Goal: Task Accomplishment & Management: Manage account settings

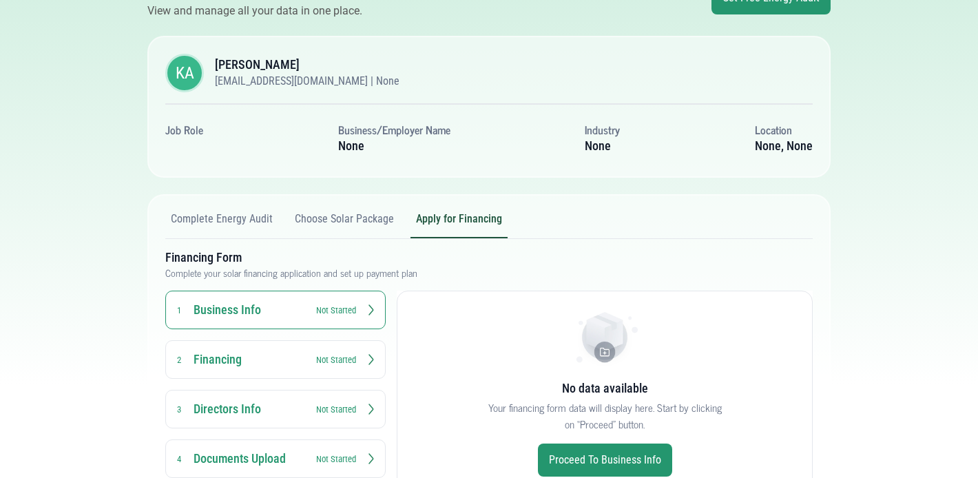
scroll to position [84, 0]
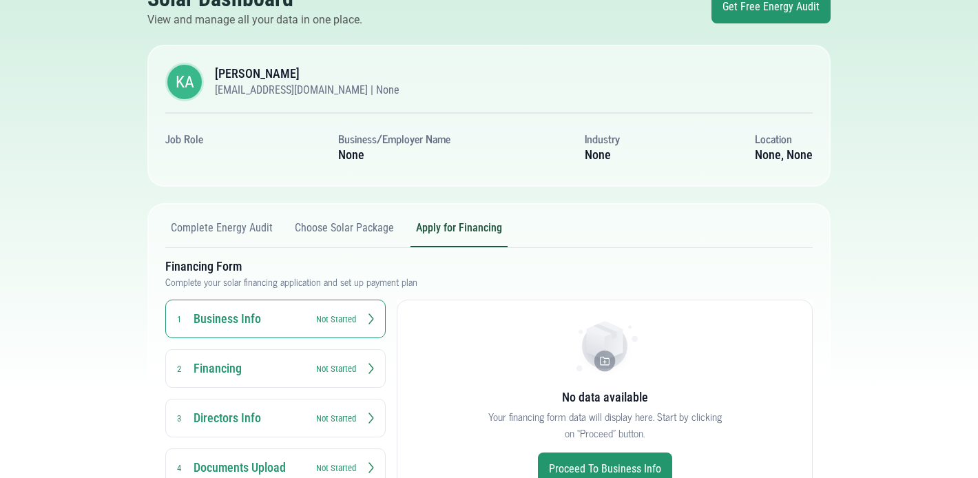
click at [314, 224] on button "Choose Solar Package" at bounding box center [344, 234] width 110 height 26
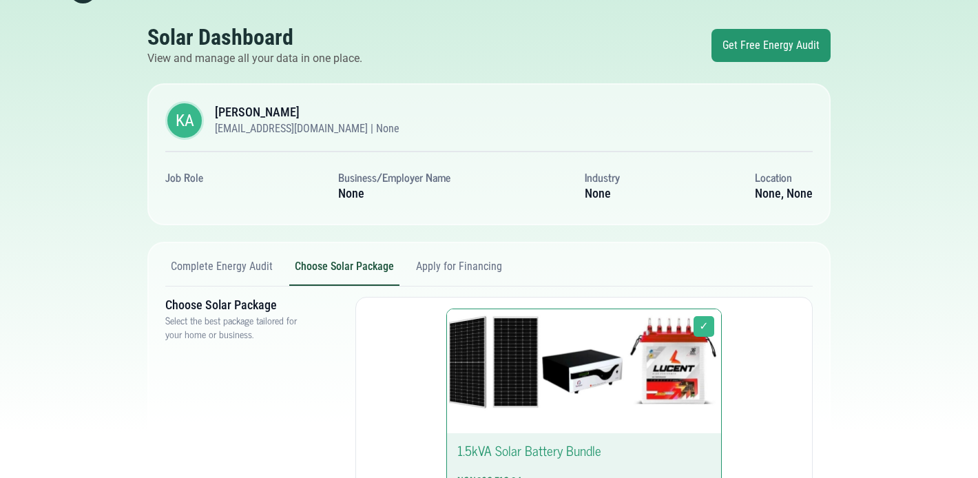
scroll to position [0, 0]
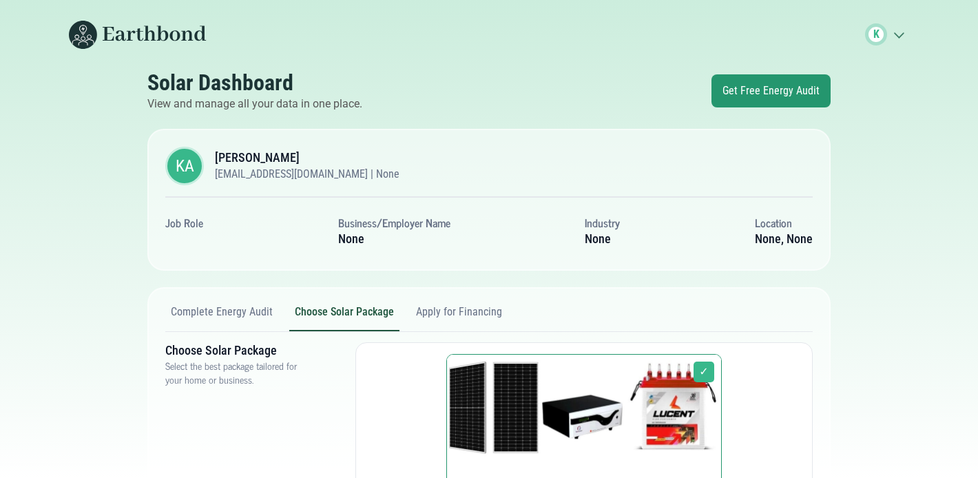
click at [431, 312] on button "Apply for Financing" at bounding box center [458, 318] width 97 height 26
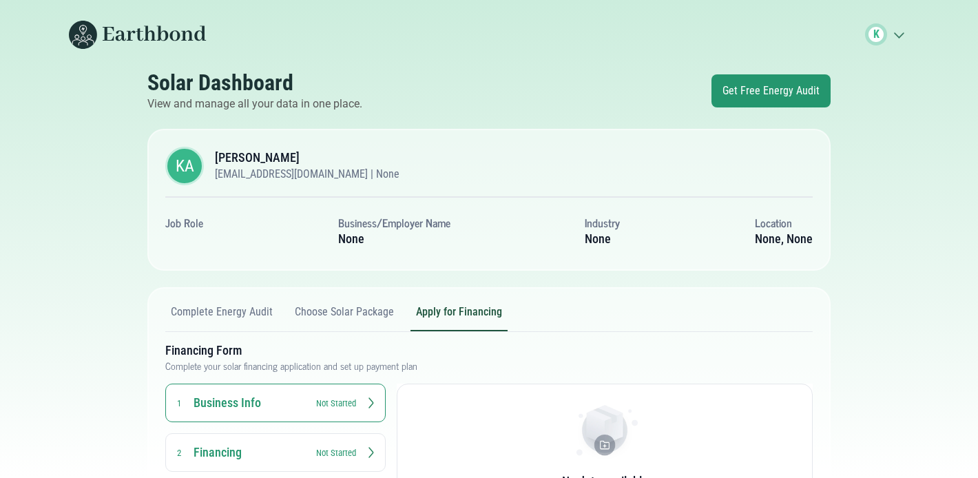
click at [893, 28] on icon ".cls-1{fill:none;stroke:#3c7b65;stroke-linecap:round;stroke-linejoin:round;stro…" at bounding box center [898, 35] width 22 height 14
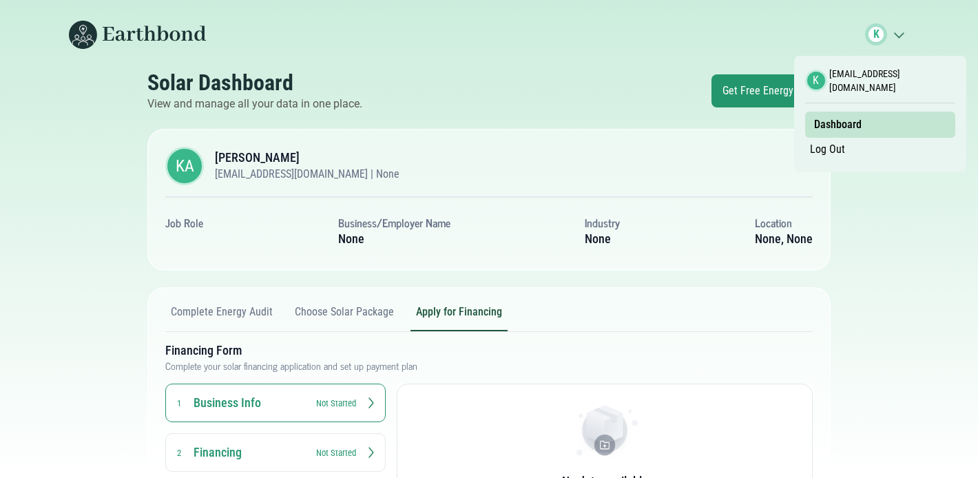
click at [854, 149] on section "K kome@earthbond.co Dashboard Log Out" at bounding box center [880, 114] width 150 height 94
click at [839, 148] on link "Log Out" at bounding box center [827, 149] width 45 height 23
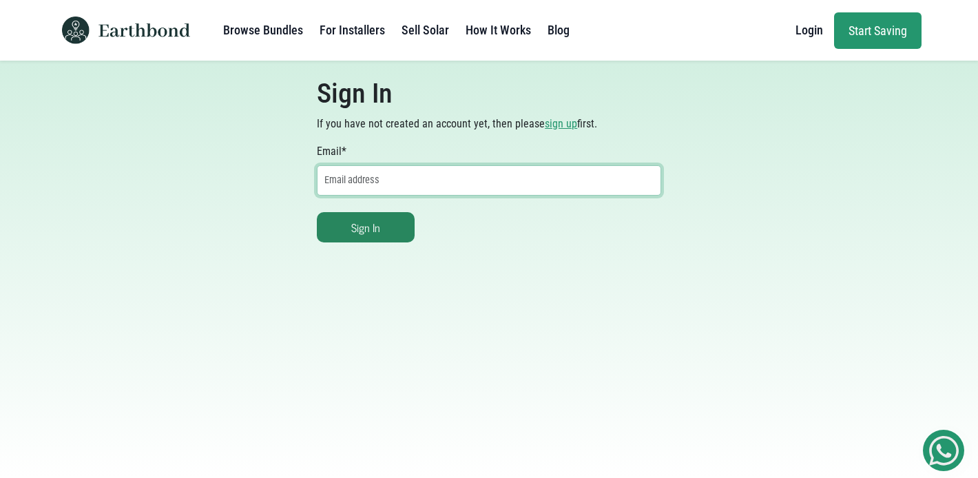
click at [628, 171] on input "Email *" at bounding box center [489, 180] width 344 height 30
